Goal: Task Accomplishment & Management: Complete application form

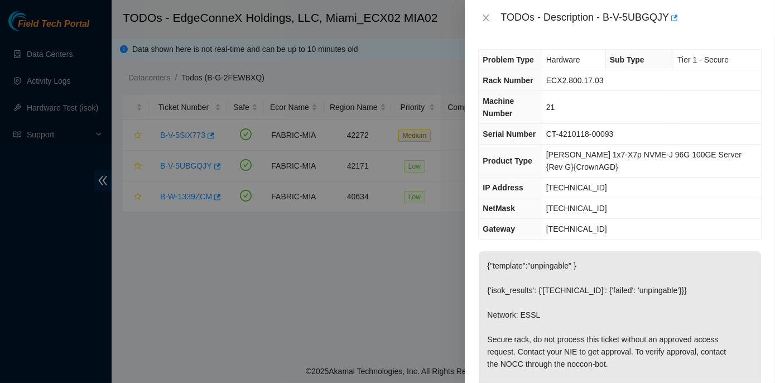
scroll to position [564, 0]
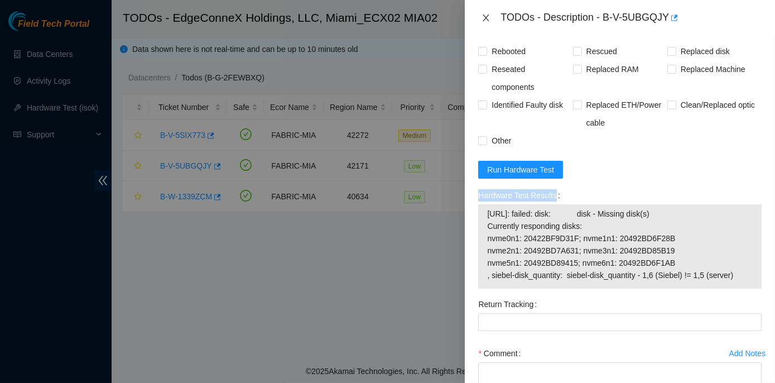
click at [488, 15] on icon "close" at bounding box center [486, 17] width 9 height 9
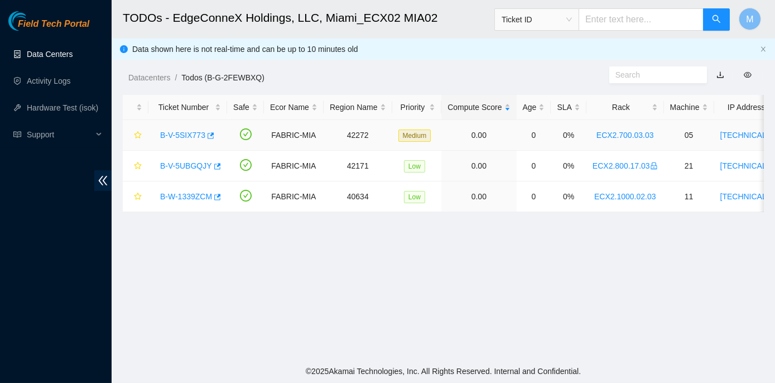
scroll to position [298, 0]
click at [181, 135] on link "B-V-5SIX773" at bounding box center [182, 135] width 45 height 9
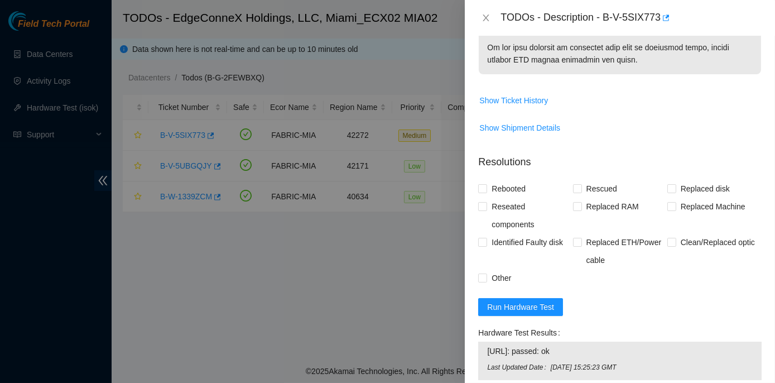
scroll to position [761, 0]
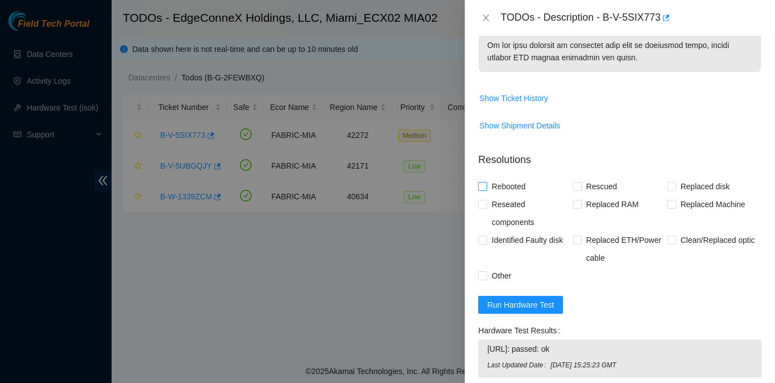
click at [482, 190] on input "Rebooted" at bounding box center [482, 186] width 8 height 8
checkbox input "true"
click at [577, 190] on input "Rescued" at bounding box center [577, 186] width 8 height 8
checkbox input "true"
click at [670, 191] on span at bounding box center [672, 186] width 9 height 9
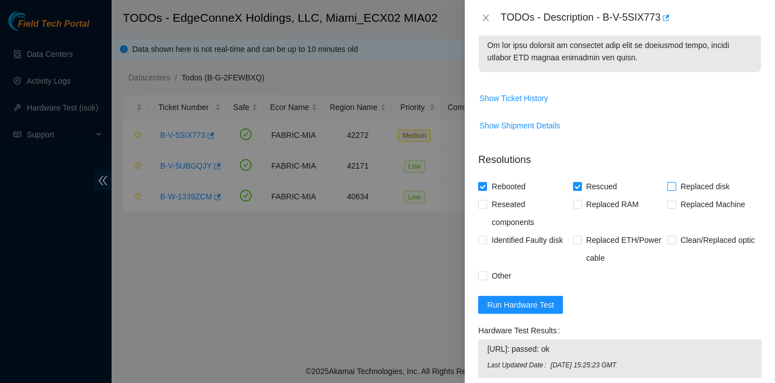
click at [670, 190] on input "Replaced disk" at bounding box center [672, 186] width 8 height 8
checkbox input "true"
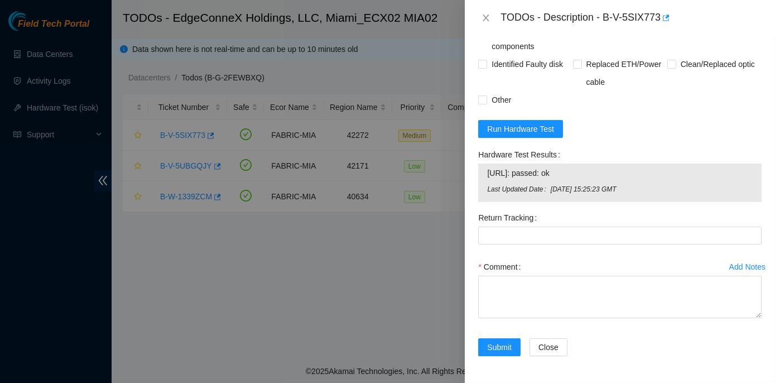
scroll to position [947, 0]
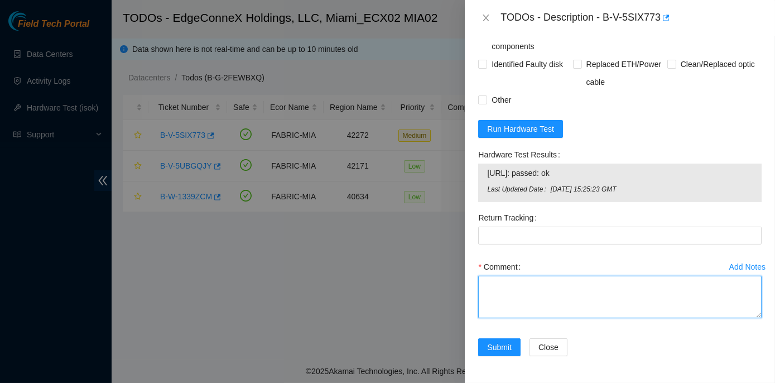
click at [494, 289] on textarea "Comment" at bounding box center [620, 297] width 284 height 42
paste textarea "Rack No: ECX2.700.03.03 Machine No: 05 IP: 23.193.107.72 Serial No: CT-4190716-…"
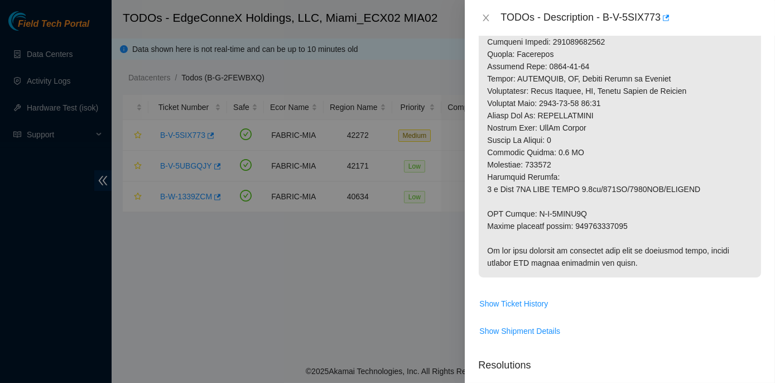
scroll to position [541, 0]
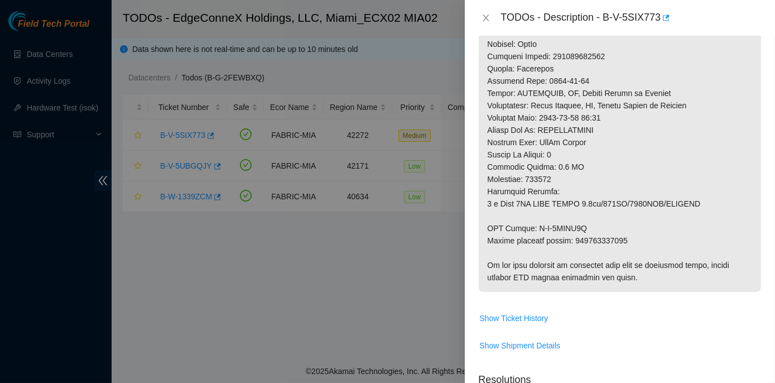
type textarea "Rack No: ECX2.700.03.03 Machine No: 05 IP: 23.193.107.72 Serial No: CT-4190716-…"
drag, startPoint x: 572, startPoint y: 250, endPoint x: 630, endPoint y: 248, distance: 58.6
copy p "463470042569"
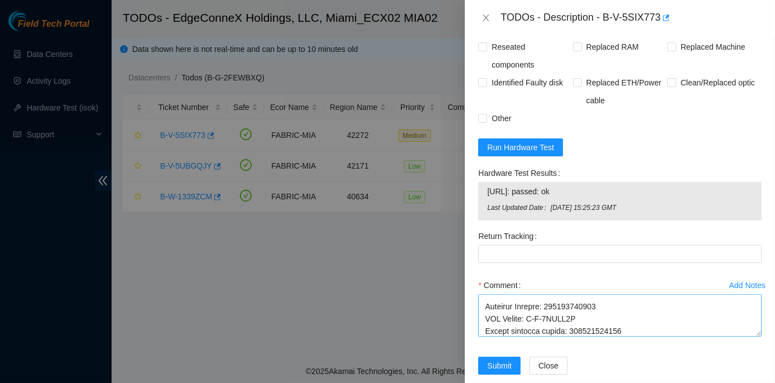
scroll to position [947, 0]
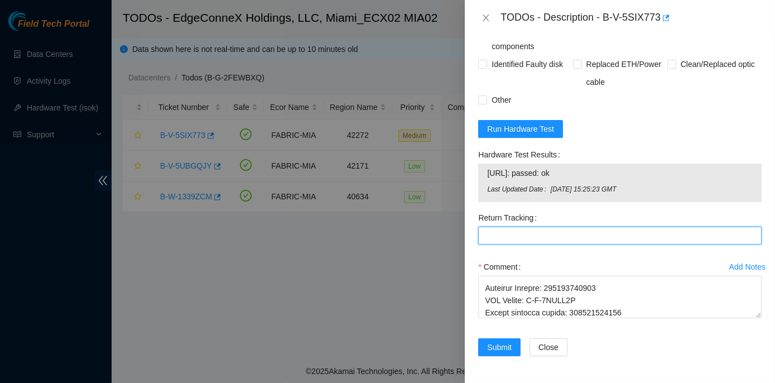
click at [493, 237] on Tracking "Return Tracking" at bounding box center [620, 236] width 284 height 18
paste Tracking "463470042569"
type Tracking "463470042569"
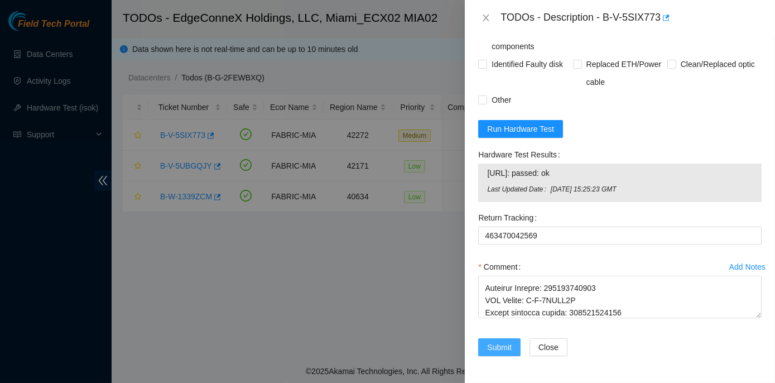
click at [508, 347] on span "Submit" at bounding box center [499, 347] width 25 height 12
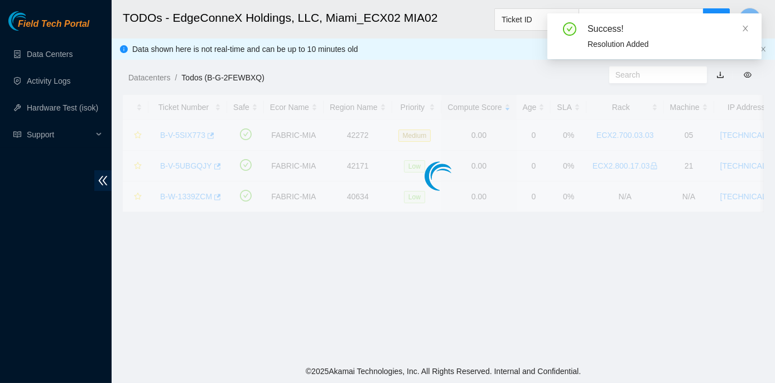
scroll to position [311, 0]
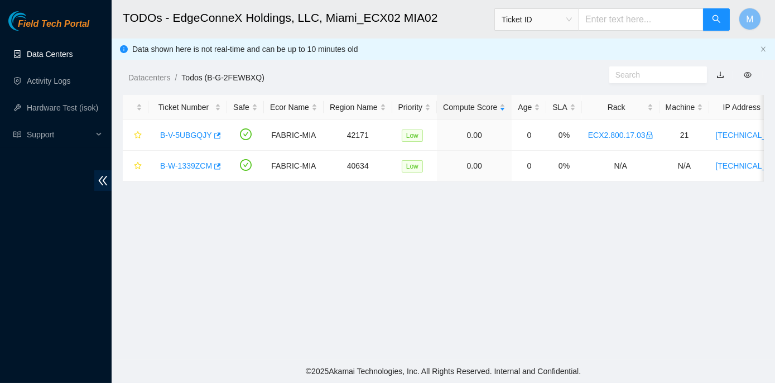
click at [50, 54] on link "Data Centers" at bounding box center [50, 54] width 46 height 9
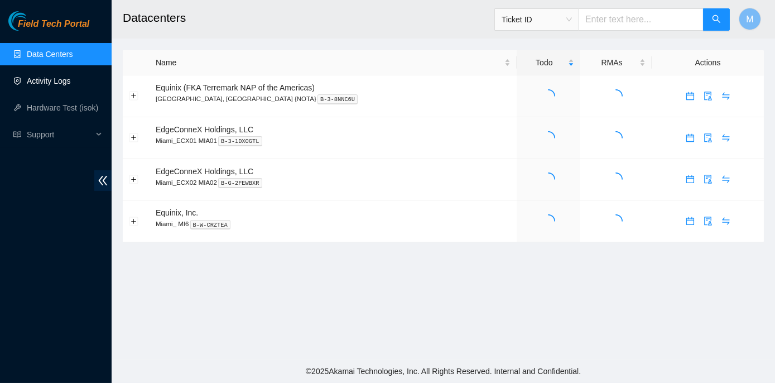
click at [54, 79] on link "Activity Logs" at bounding box center [49, 80] width 44 height 9
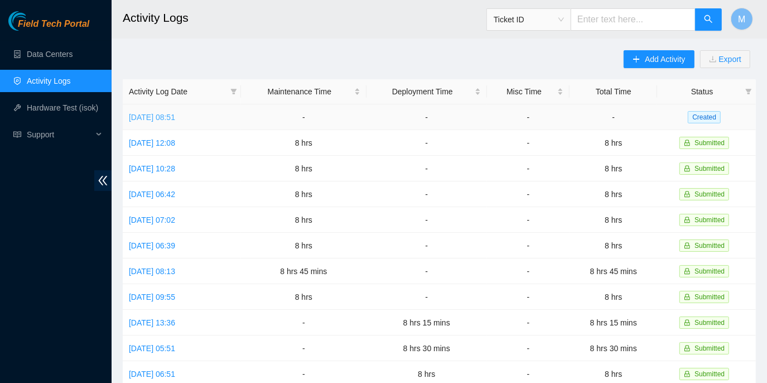
click at [171, 114] on link "Mon, 18 Aug 2025 08:51" at bounding box center [152, 117] width 46 height 9
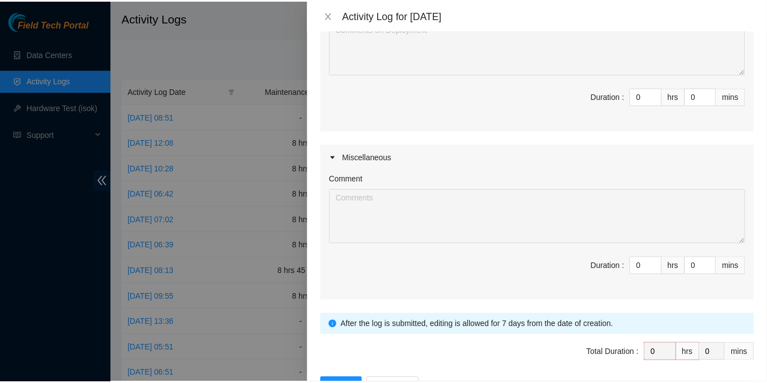
scroll to position [1287, 0]
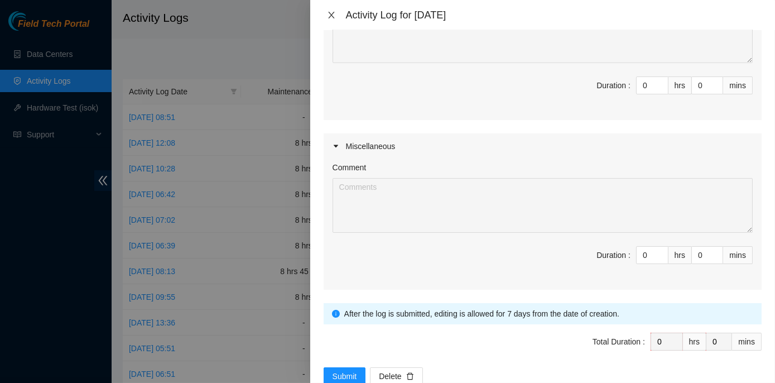
click at [332, 17] on icon "close" at bounding box center [331, 15] width 9 height 9
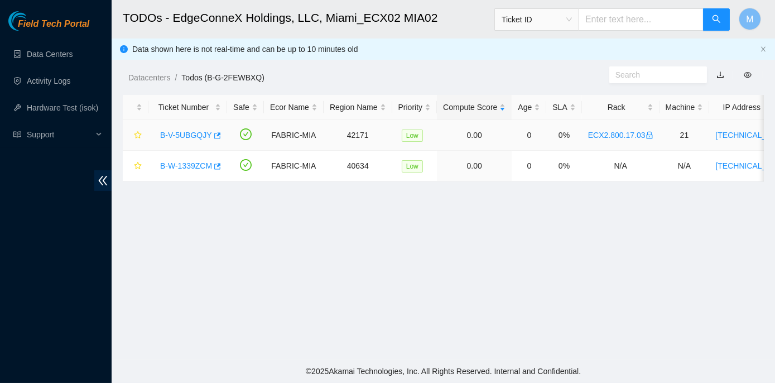
click at [201, 131] on link "B-V-5UBGQJY" at bounding box center [186, 135] width 52 height 9
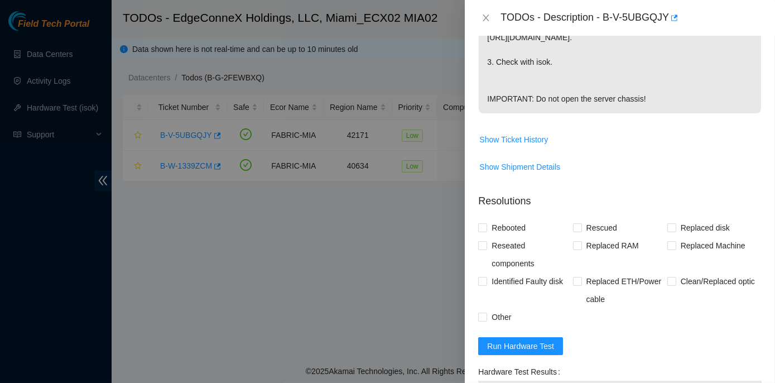
scroll to position [406, 0]
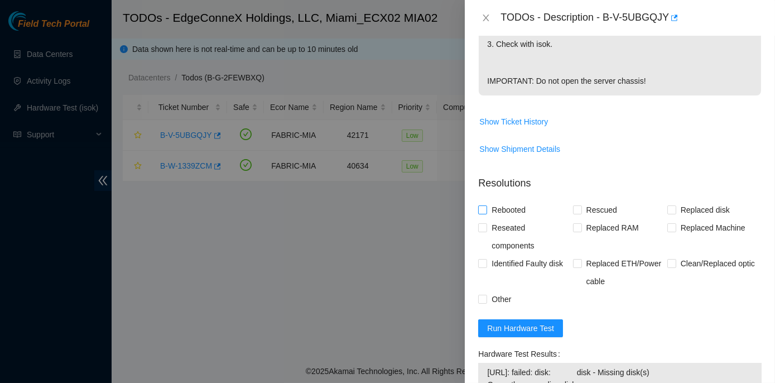
click at [481, 213] on input "Rebooted" at bounding box center [482, 209] width 8 height 8
checkbox input "true"
click at [575, 214] on span at bounding box center [577, 209] width 9 height 9
click at [575, 213] on input "Rescued" at bounding box center [577, 209] width 8 height 8
checkbox input "true"
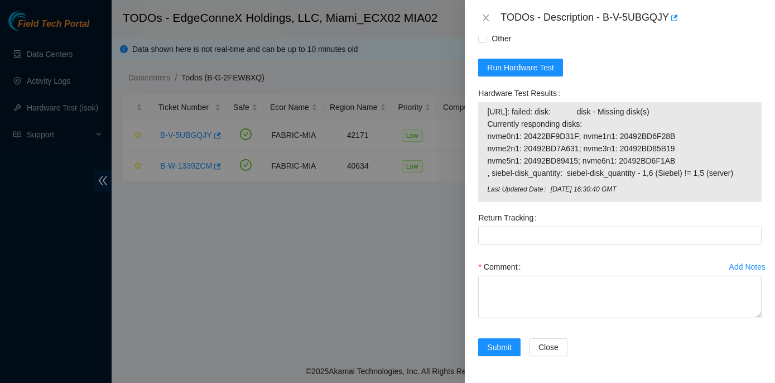
scroll to position [689, 0]
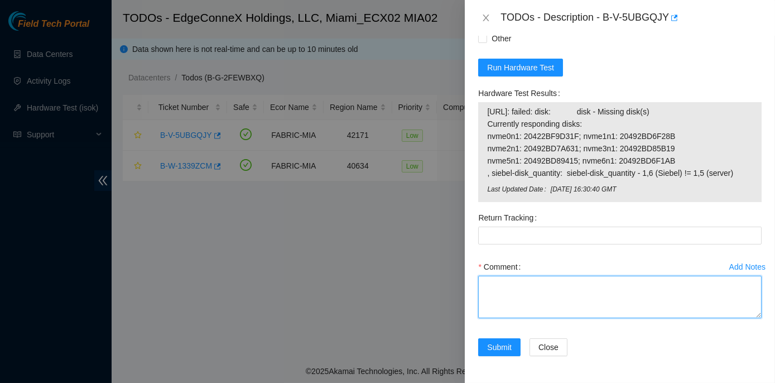
click at [508, 285] on textarea "Comment" at bounding box center [620, 297] width 284 height 42
paste textarea "Rack No: ECX2.800.17.03 Machine No: 21 IP : 23.218.252.88 Serial No: CT-4210118…"
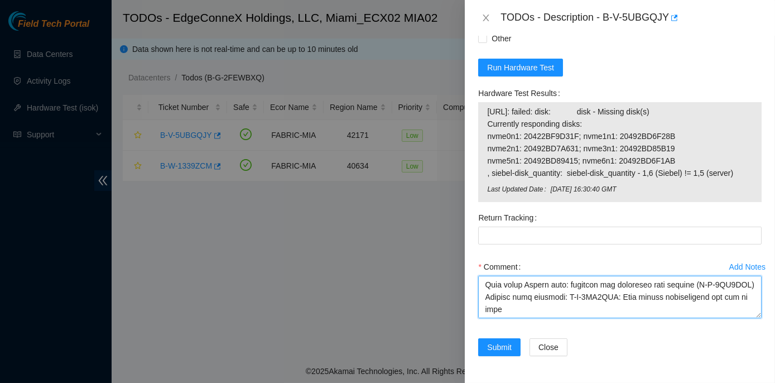
scroll to position [967, 0]
click at [548, 295] on textarea "Comment" at bounding box center [620, 297] width 284 height 42
type textarea "Rack No: ECX2.800.17.03 Machine No: 21 IP : 23.218.252.88 Serial No: CT-4210118…"
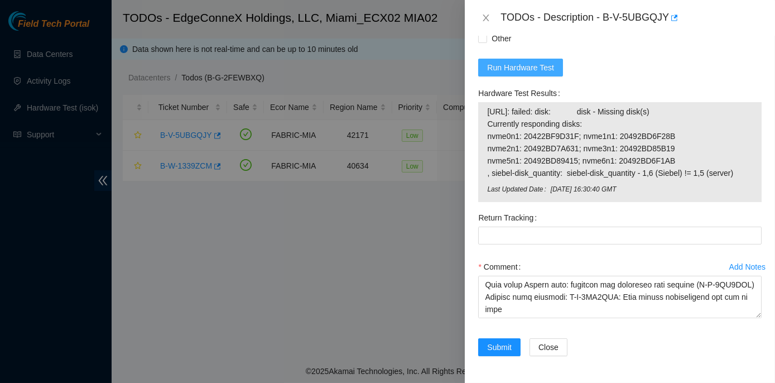
scroll to position [689, 0]
click at [497, 347] on span "Submit" at bounding box center [499, 347] width 25 height 12
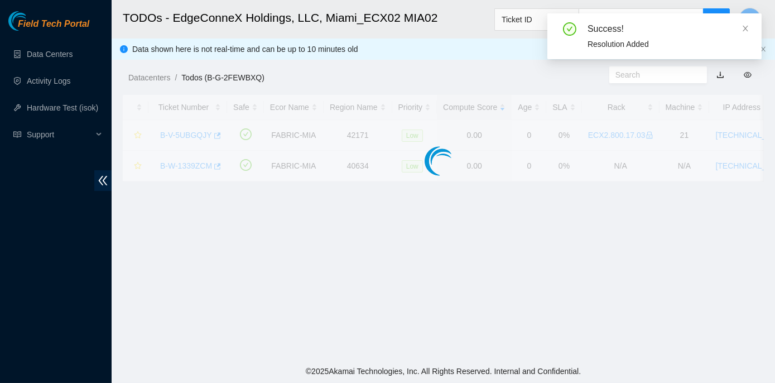
scroll to position [311, 0]
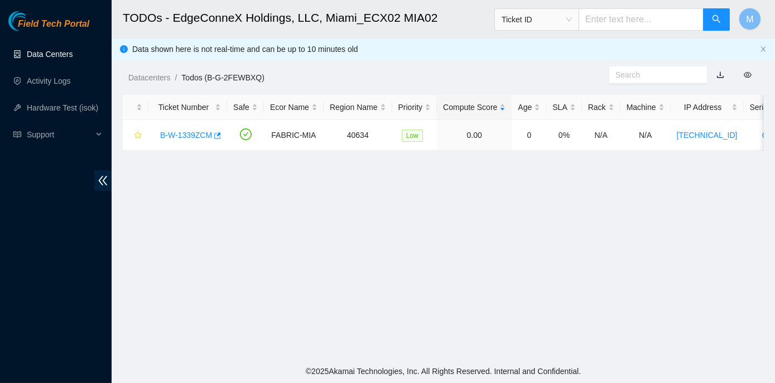
click at [65, 50] on link "Data Centers" at bounding box center [50, 54] width 46 height 9
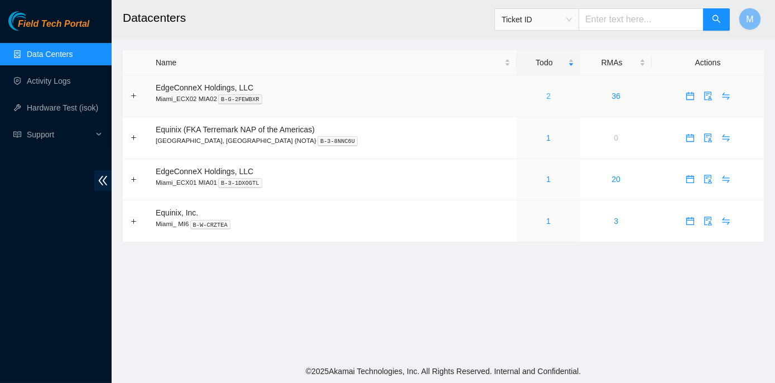
click at [546, 97] on link "2" at bounding box center [548, 96] width 4 height 9
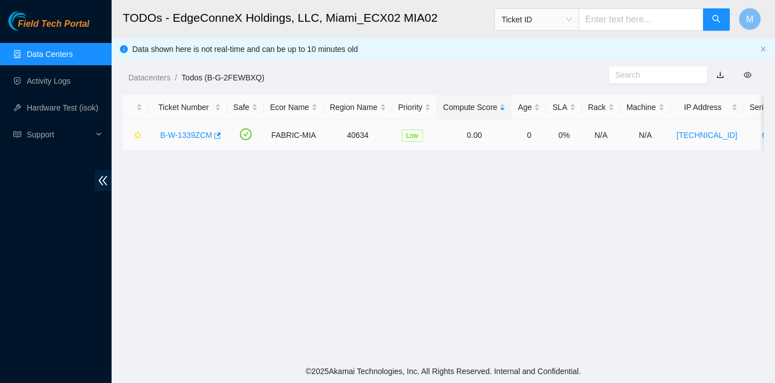
click at [180, 133] on link "B-W-1339ZCM" at bounding box center [186, 135] width 52 height 9
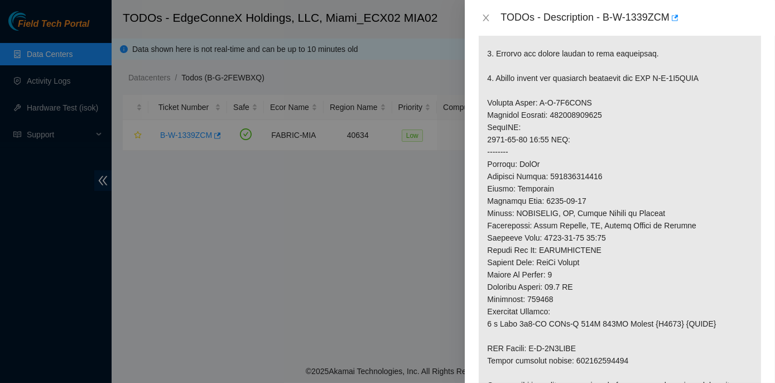
scroll to position [608, 0]
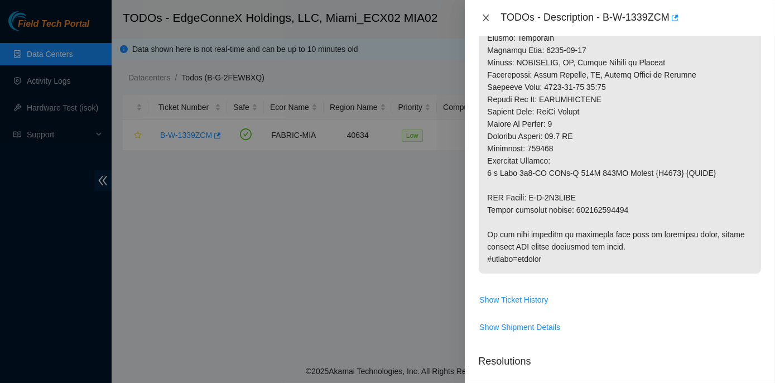
click at [485, 16] on icon "close" at bounding box center [486, 17] width 9 height 9
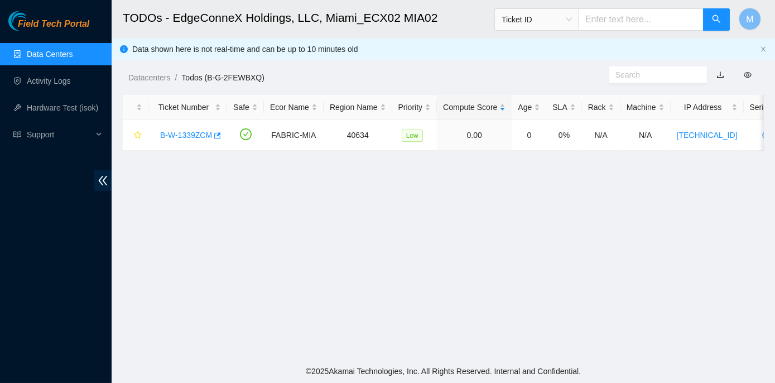
scroll to position [351, 0]
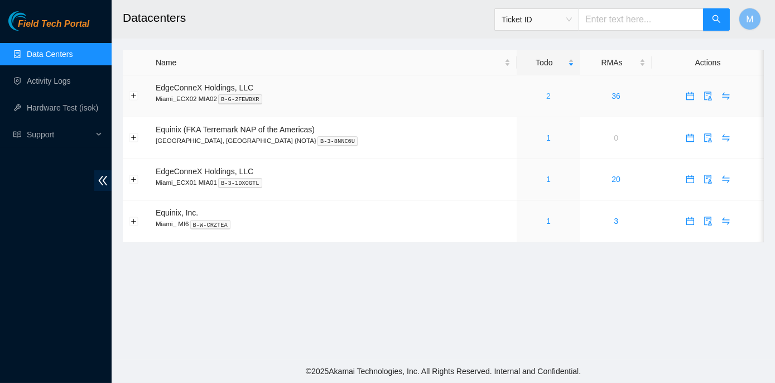
click at [546, 95] on link "2" at bounding box center [548, 96] width 4 height 9
click at [546, 137] on link "1" at bounding box center [548, 137] width 4 height 9
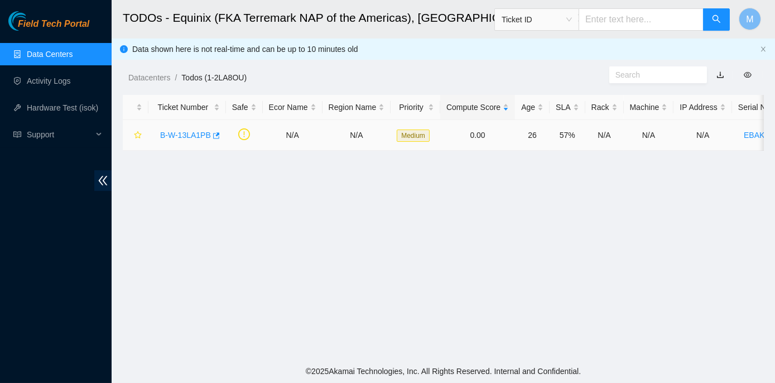
click at [193, 135] on link "B-W-13LA1PB" at bounding box center [185, 135] width 51 height 9
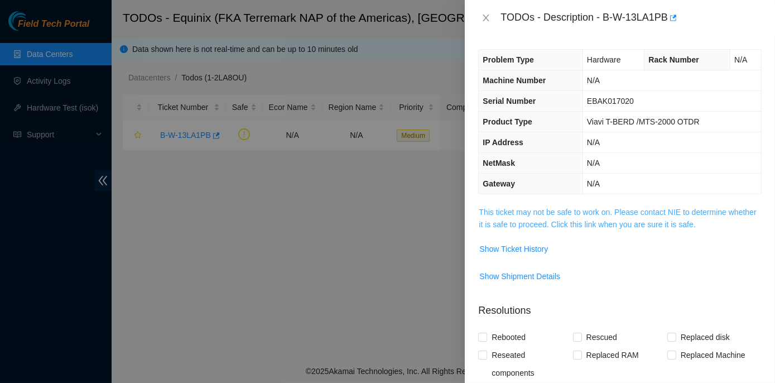
click at [565, 210] on link "This ticket may not be safe to work on. Please contact NIE to determine whether…" at bounding box center [617, 218] width 277 height 21
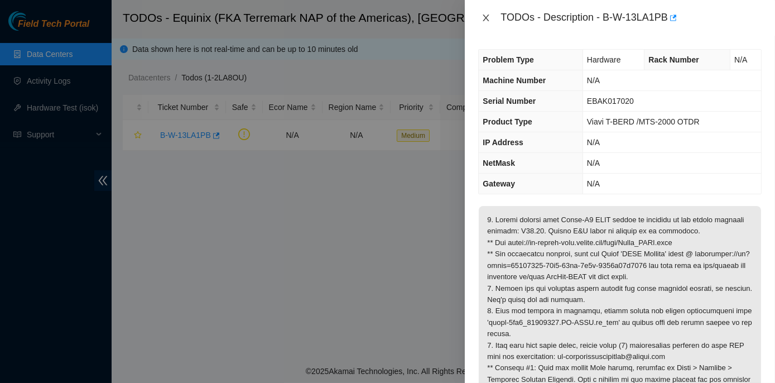
click at [484, 15] on icon "close" at bounding box center [486, 18] width 6 height 7
